Goal: Information Seeking & Learning: Learn about a topic

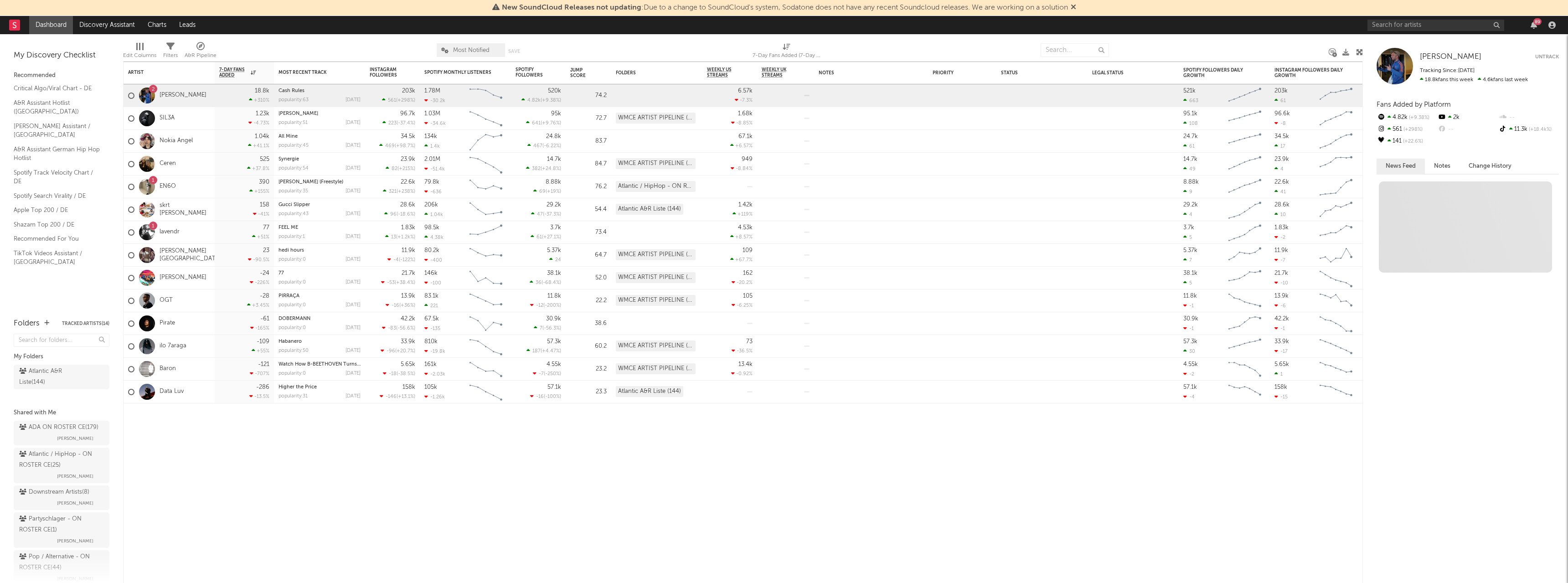
click at [1433, 17] on div "89" at bounding box center [1463, 24] width 191 height 18
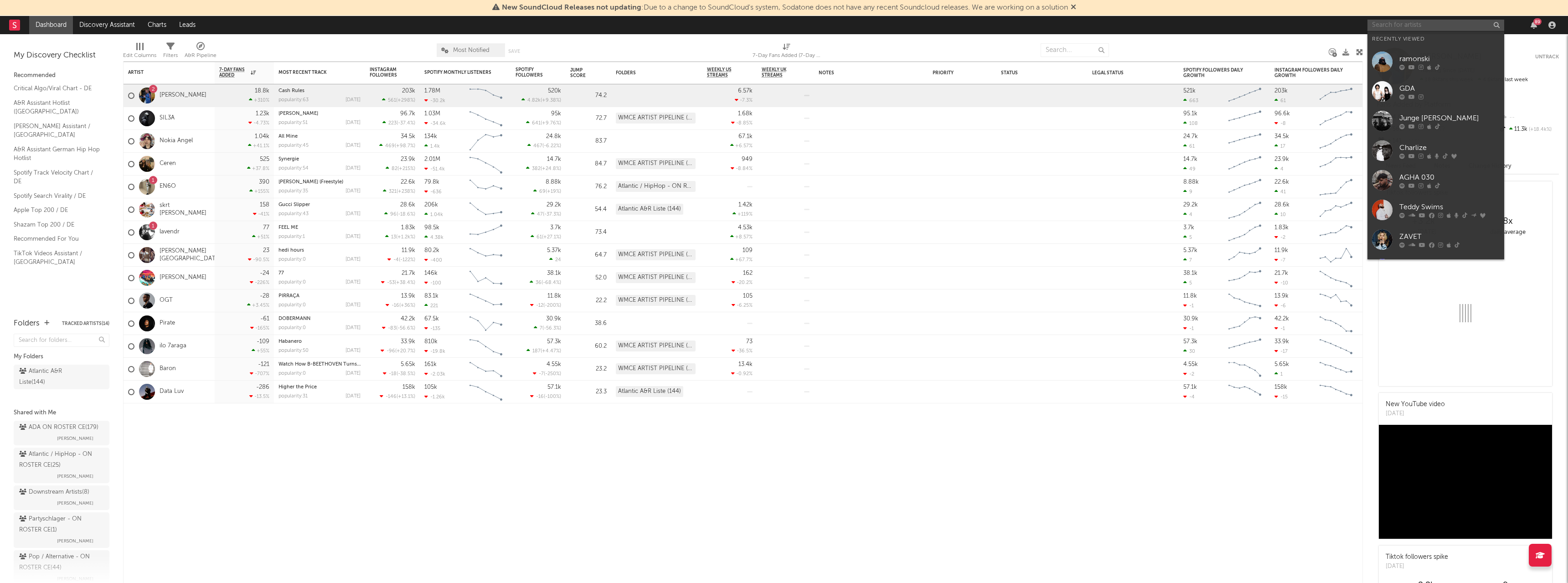
click at [1427, 21] on input "text" at bounding box center [1435, 25] width 137 height 12
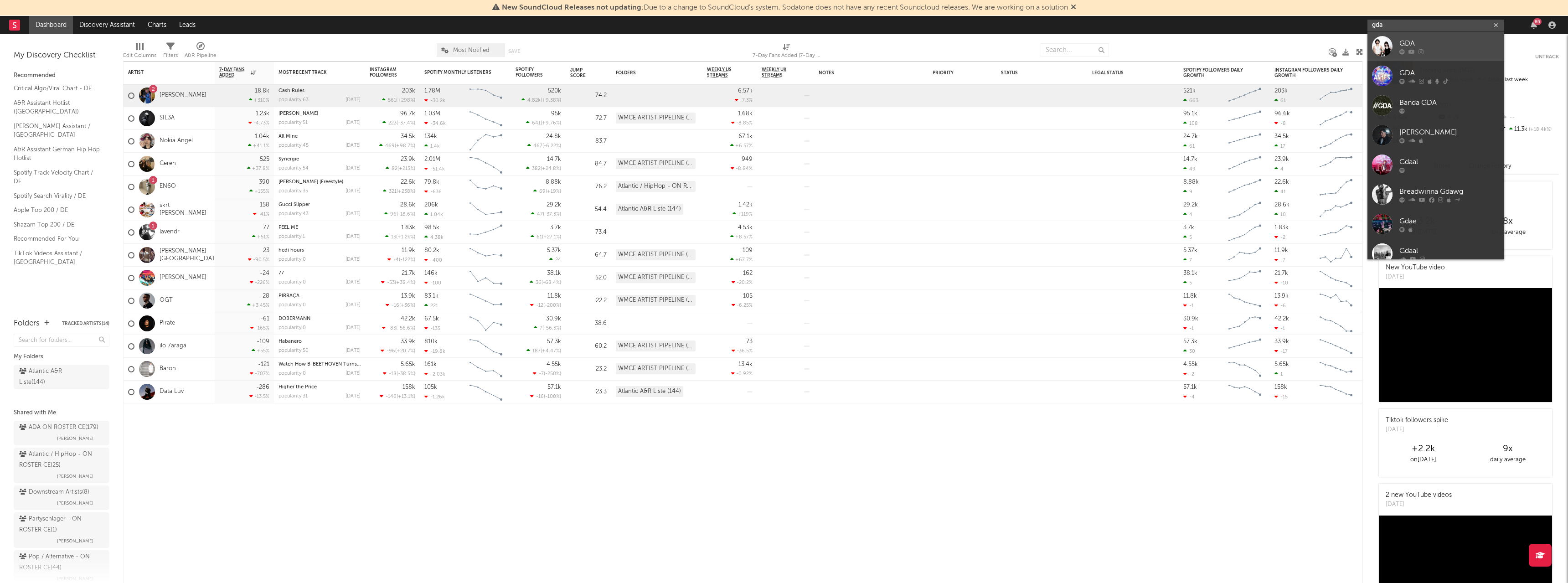
type input "gda"
click at [1423, 37] on link "GDA" at bounding box center [1435, 46] width 137 height 30
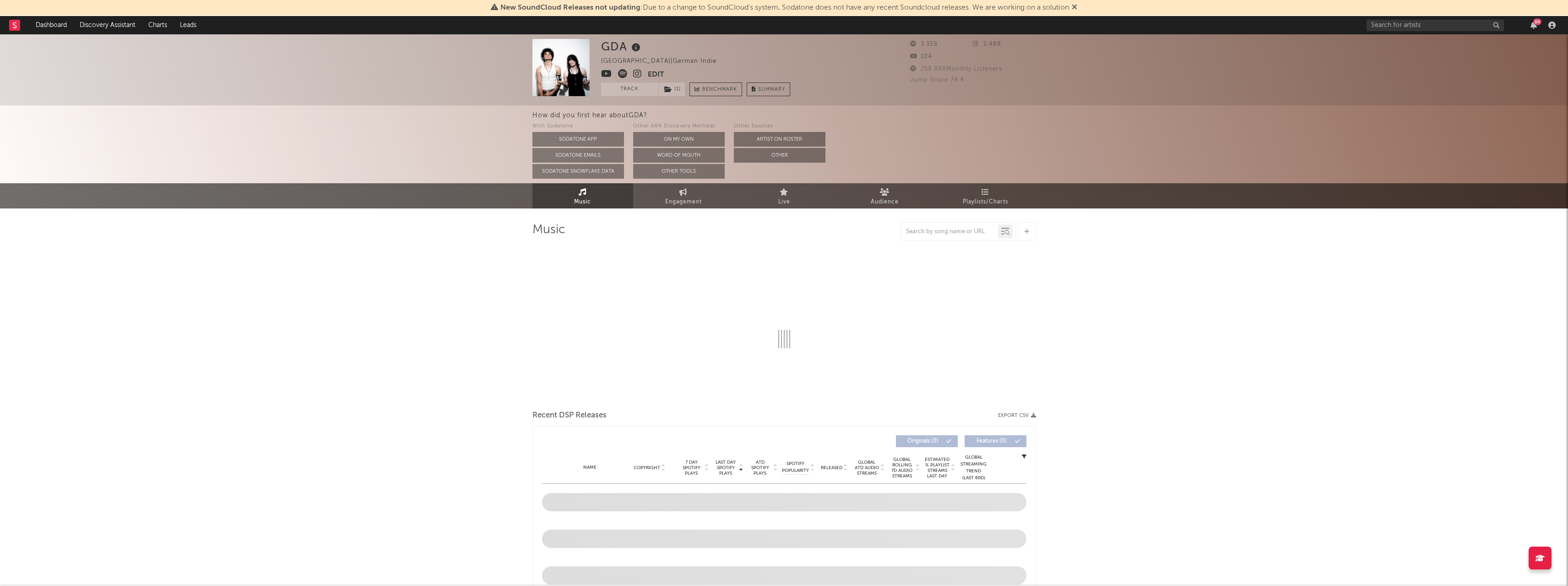
select select "1w"
